Goal: Information Seeking & Learning: Learn about a topic

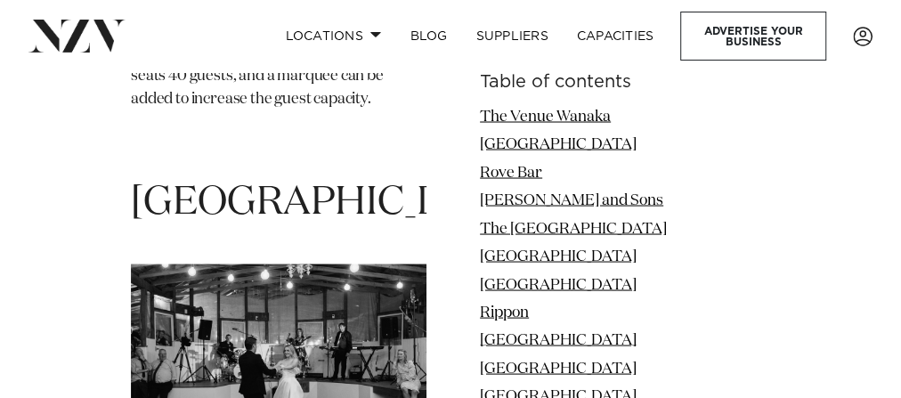
scroll to position [8333, 0]
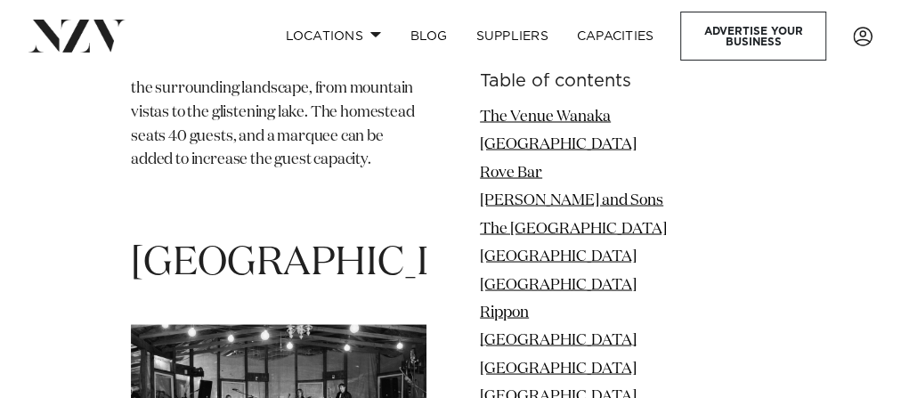
drag, startPoint x: 270, startPoint y: 308, endPoint x: 116, endPoint y: 244, distance: 166.7
copy span "The Lookout Lodge"
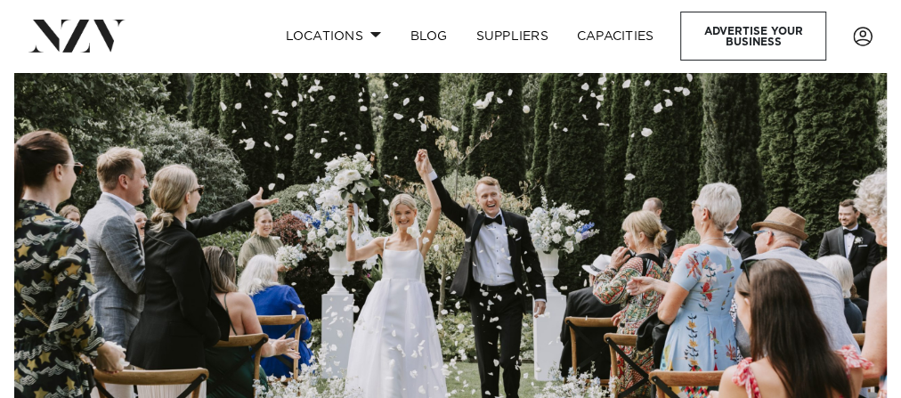
scroll to position [71, 0]
